Goal: Information Seeking & Learning: Learn about a topic

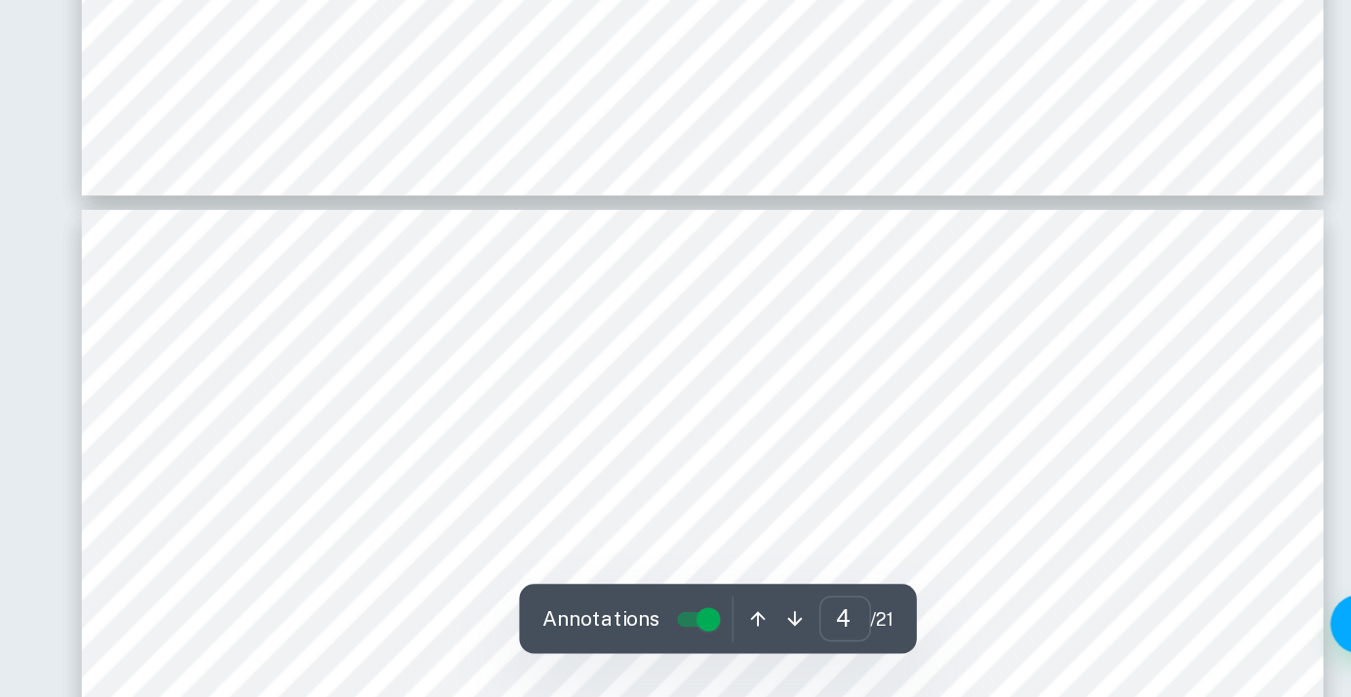
scroll to position [4291, 0]
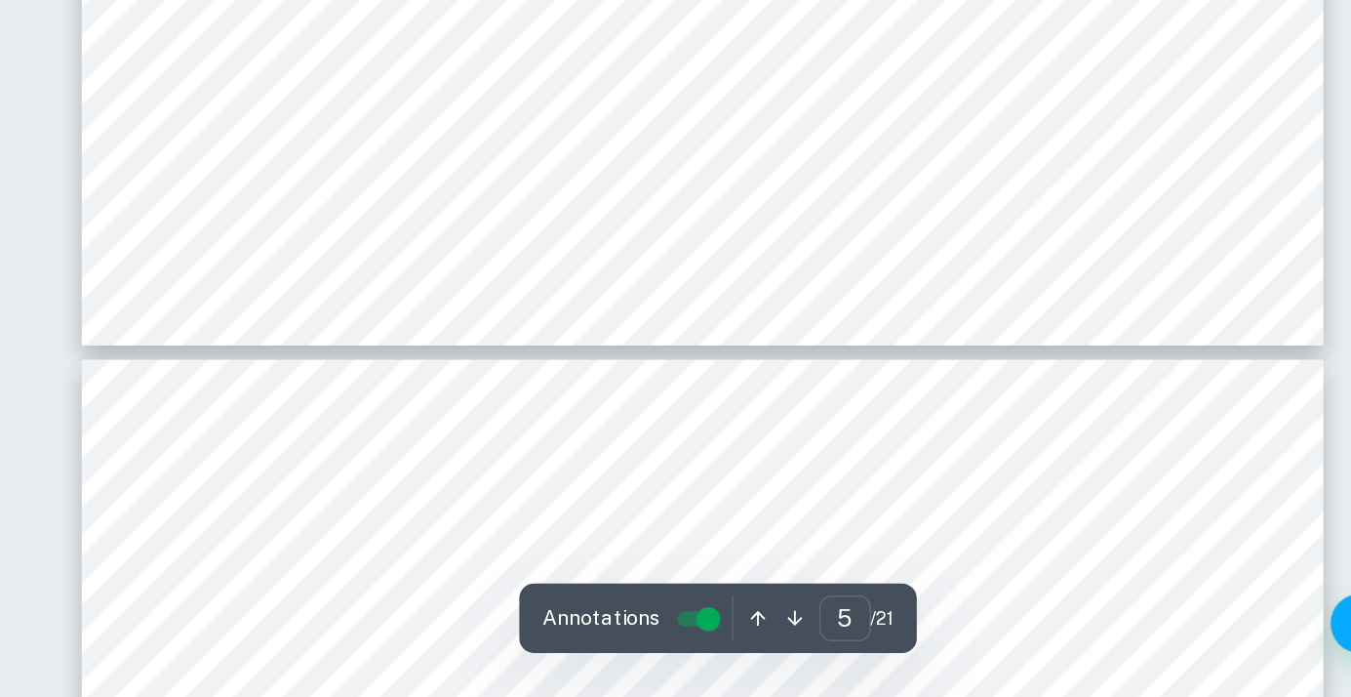
type input "6"
